Goal: Task Accomplishment & Management: Manage account settings

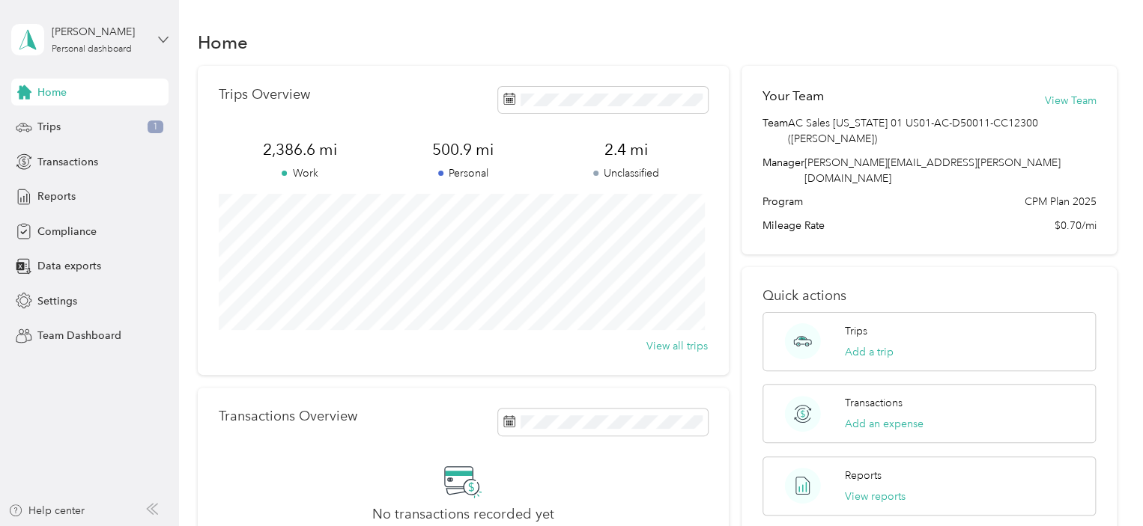
click at [162, 44] on icon at bounding box center [163, 39] width 10 height 10
click at [127, 114] on div "Team dashboard" at bounding box center [254, 123] width 464 height 26
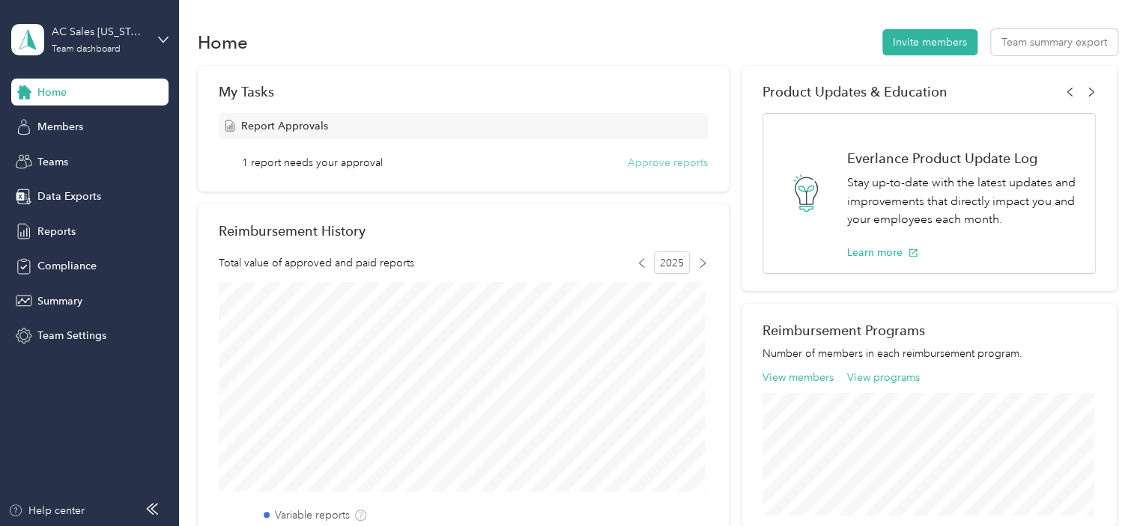
click at [658, 157] on button "Approve reports" at bounding box center [668, 163] width 80 height 16
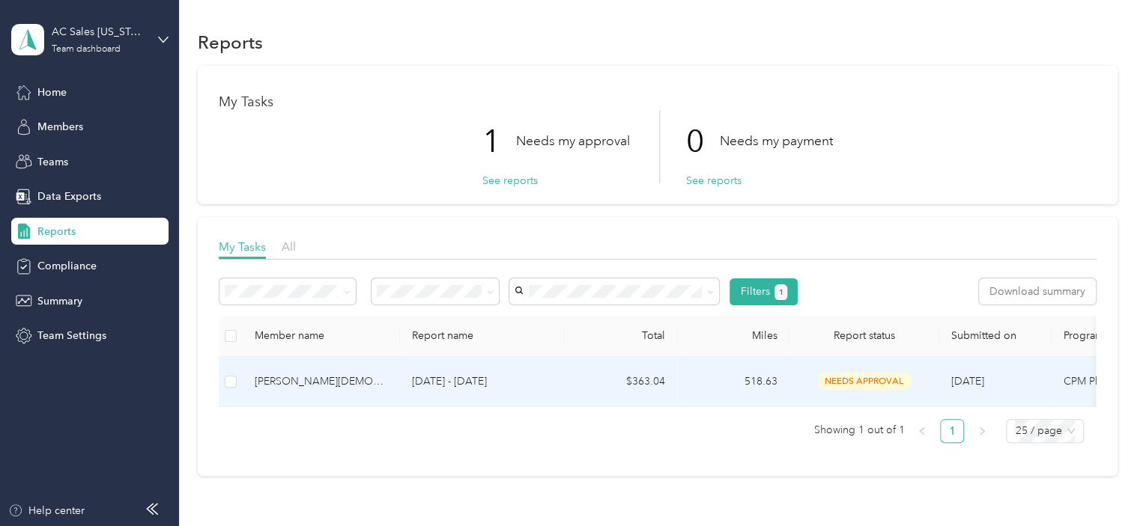
click at [237, 380] on td at bounding box center [231, 382] width 24 height 50
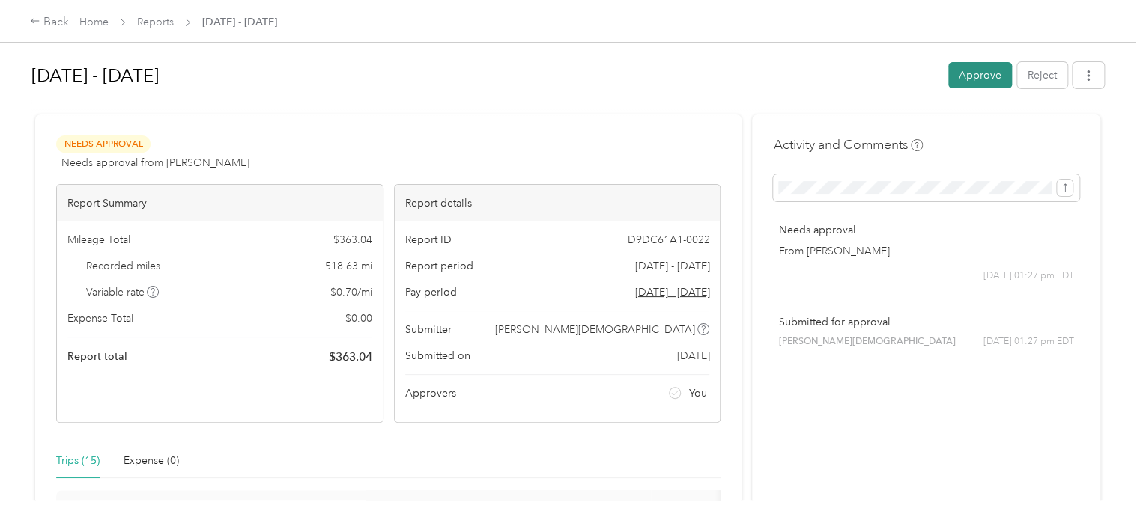
click at [975, 68] on button "Approve" at bounding box center [980, 75] width 64 height 26
